Goal: Find specific page/section: Find specific page/section

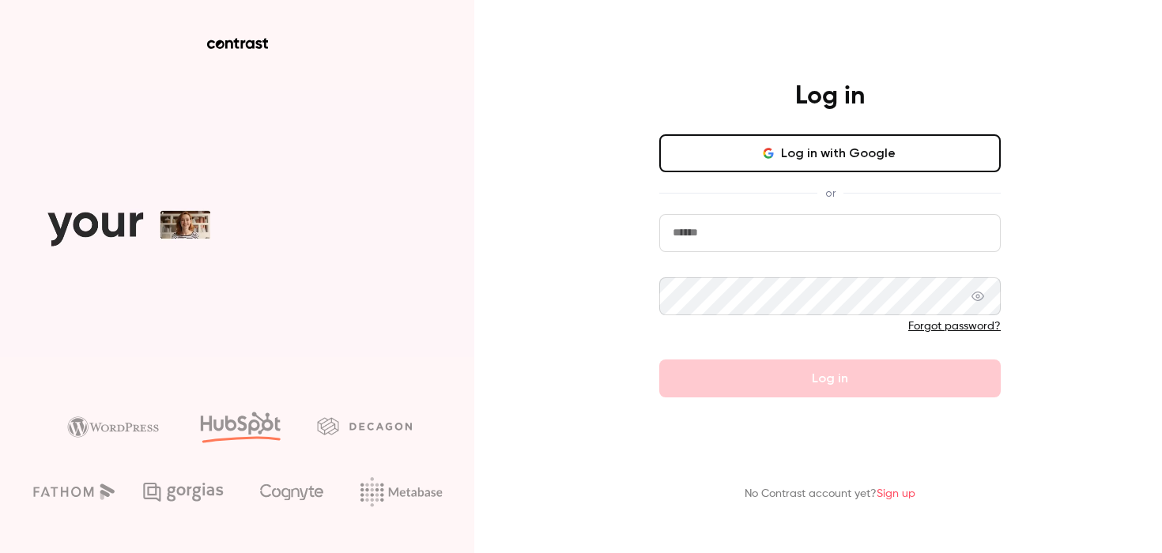
click at [806, 158] on button "Log in with Google" at bounding box center [830, 153] width 342 height 38
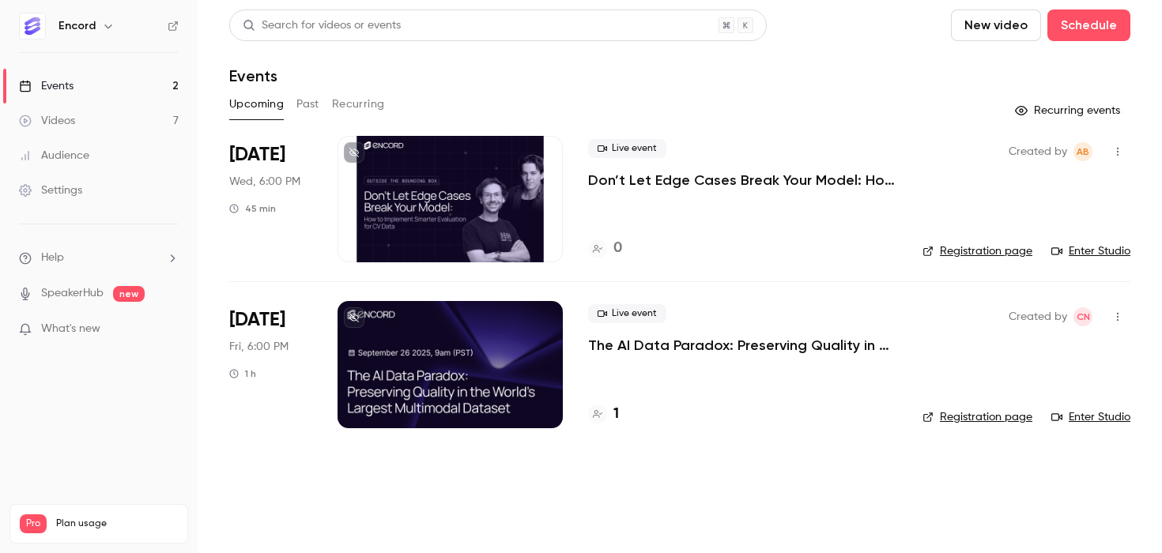
click at [296, 105] on button "Past" at bounding box center [307, 104] width 23 height 25
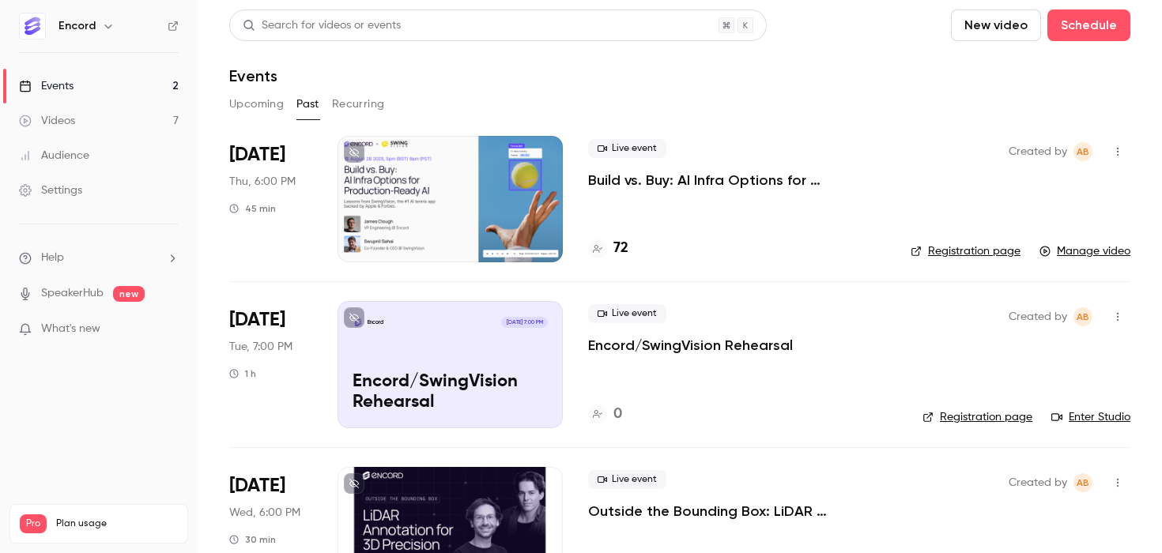
click at [736, 217] on div "Live event Build vs. Buy: AI Infra Options for Production-Ready AI 72" at bounding box center [736, 199] width 297 height 126
